Goal: Transaction & Acquisition: Download file/media

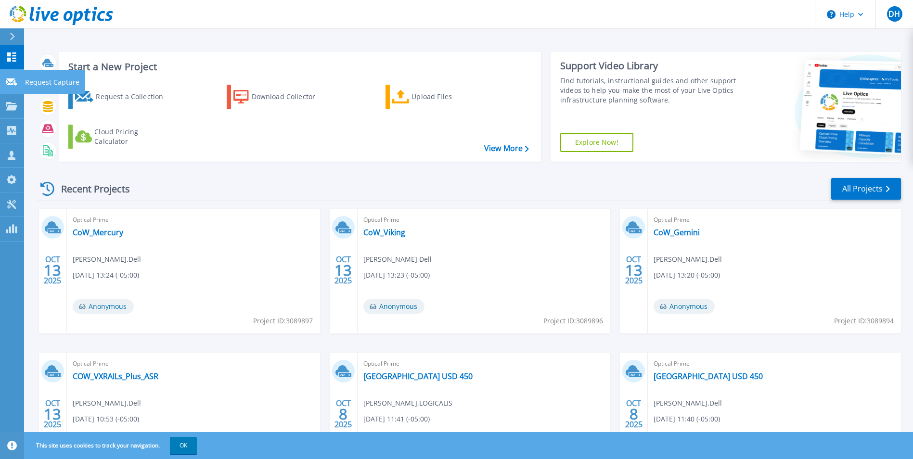
click at [10, 85] on icon at bounding box center [12, 81] width 12 height 7
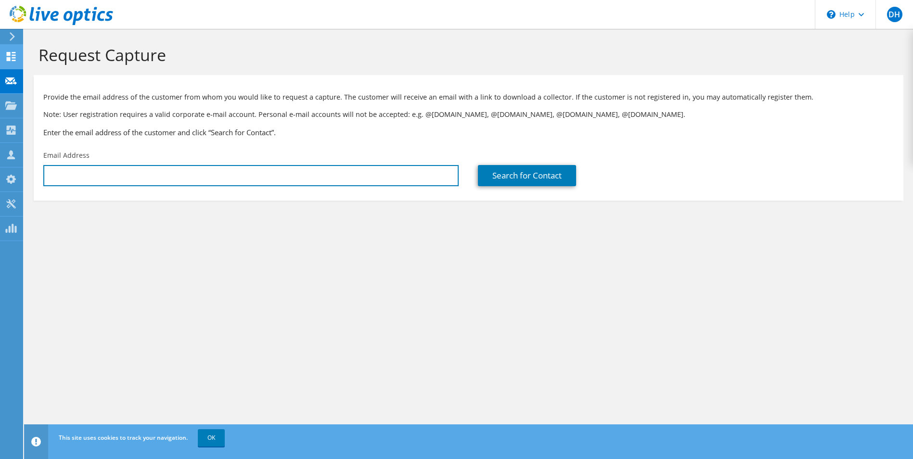
type input "[PERSON_NAME][EMAIL_ADDRESS][PERSON_NAME][DOMAIN_NAME]"
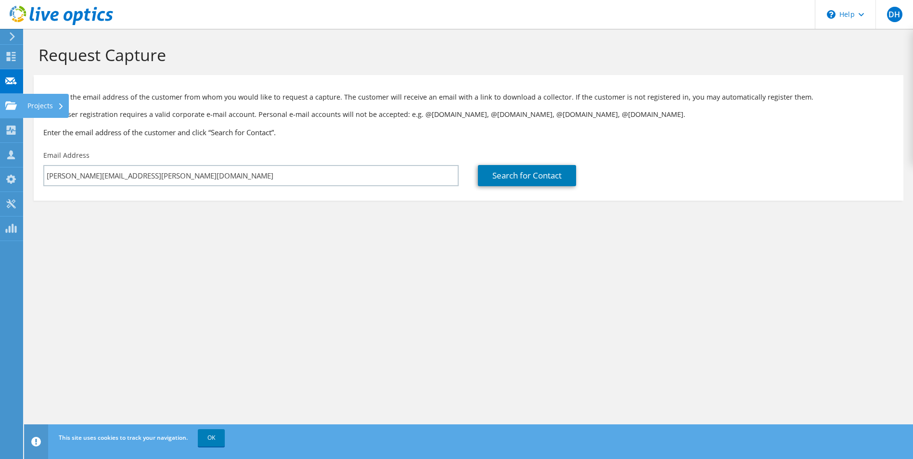
click at [24, 105] on div "Projects" at bounding box center [46, 106] width 46 height 24
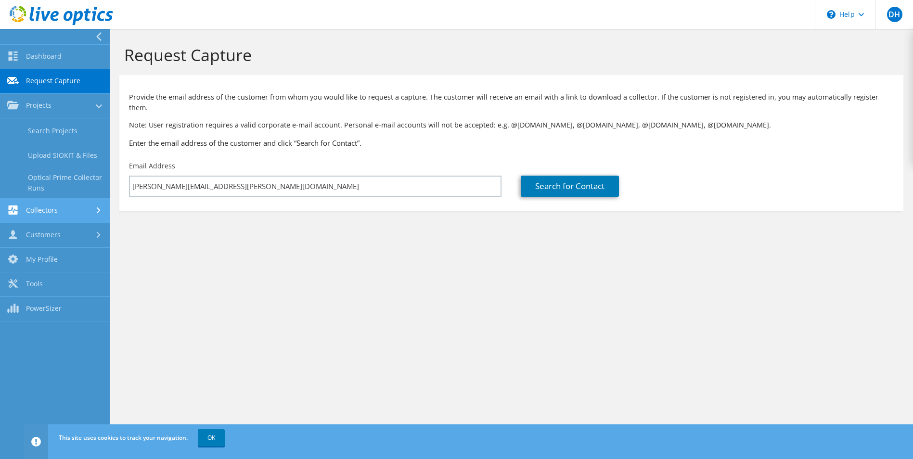
click at [39, 213] on link "Collectors" at bounding box center [55, 211] width 110 height 25
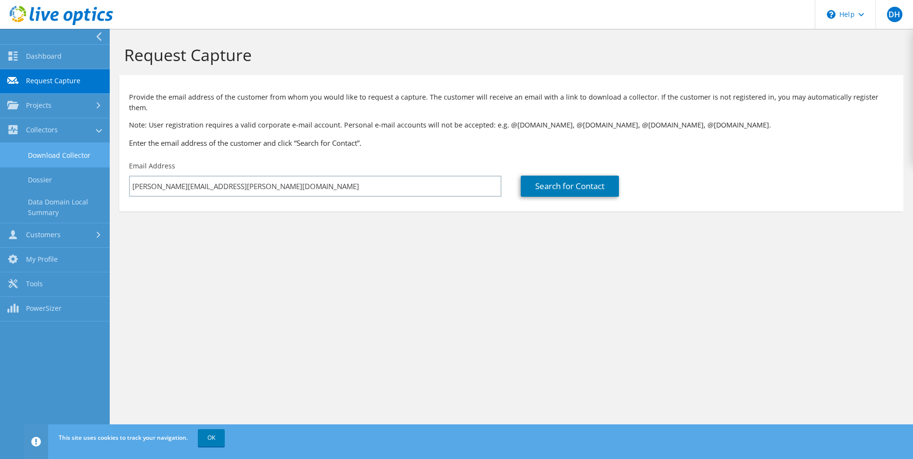
click at [62, 157] on link "Download Collector" at bounding box center [55, 155] width 110 height 25
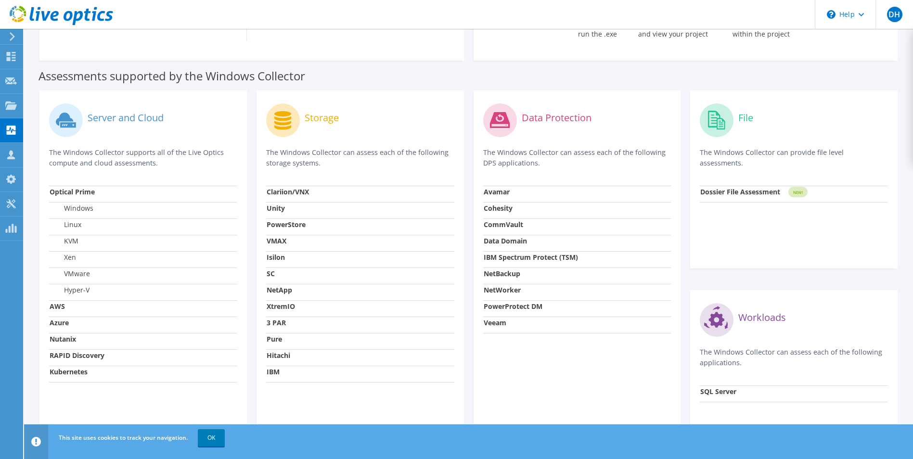
scroll to position [241, 0]
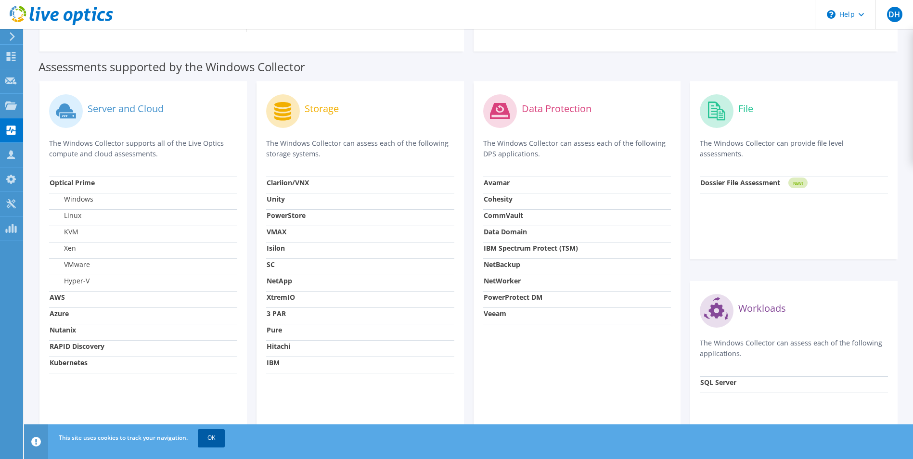
click at [203, 444] on link "OK" at bounding box center [211, 437] width 27 height 17
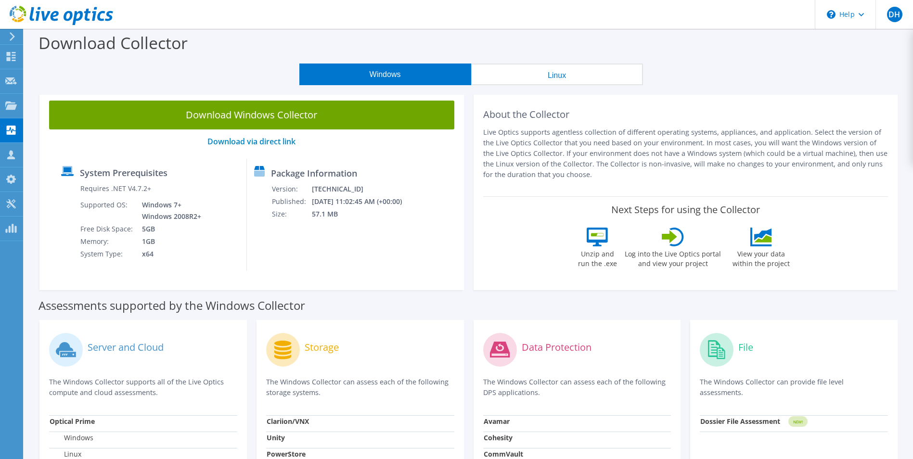
scroll to position [0, 0]
